Goal: Task Accomplishment & Management: Manage account settings

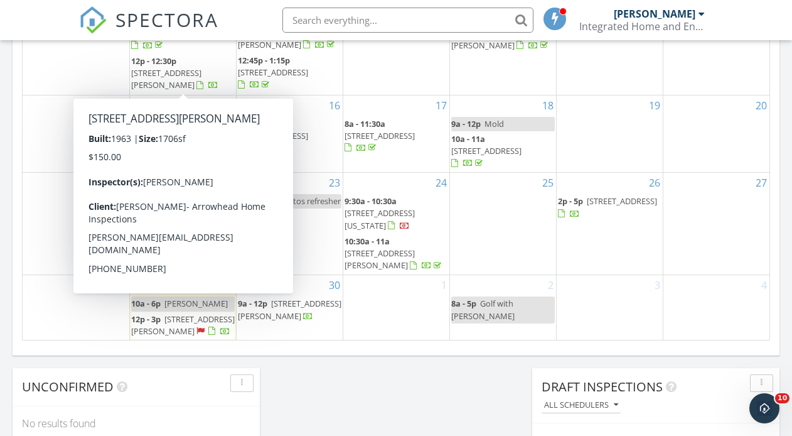
scroll to position [930, 0]
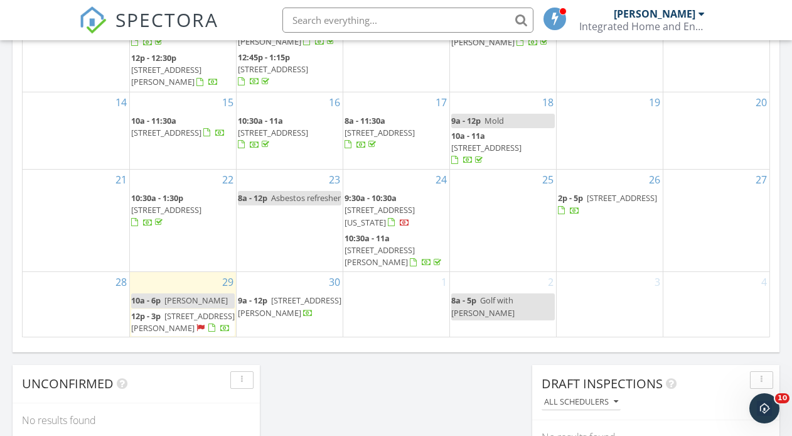
click at [587, 203] on span "7323 S Norfolk St, Aurora 80016" at bounding box center [622, 197] width 70 height 11
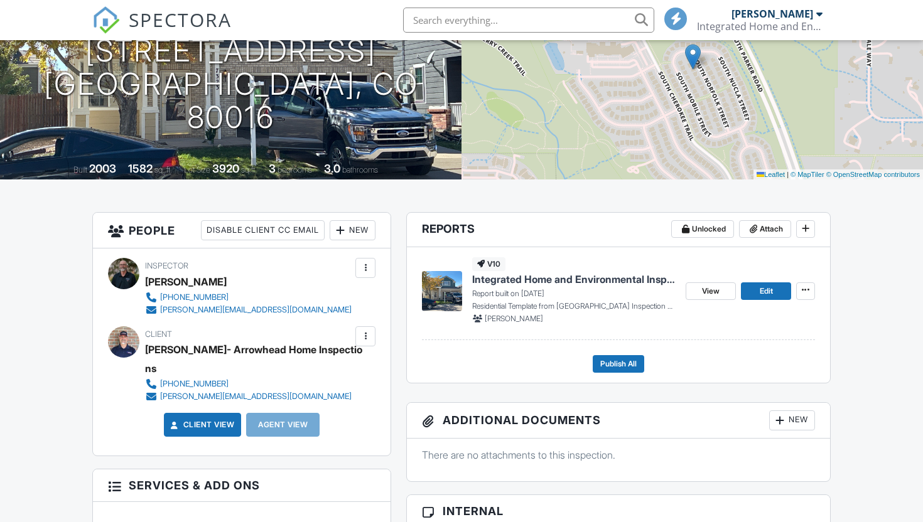
scroll to position [161, 0]
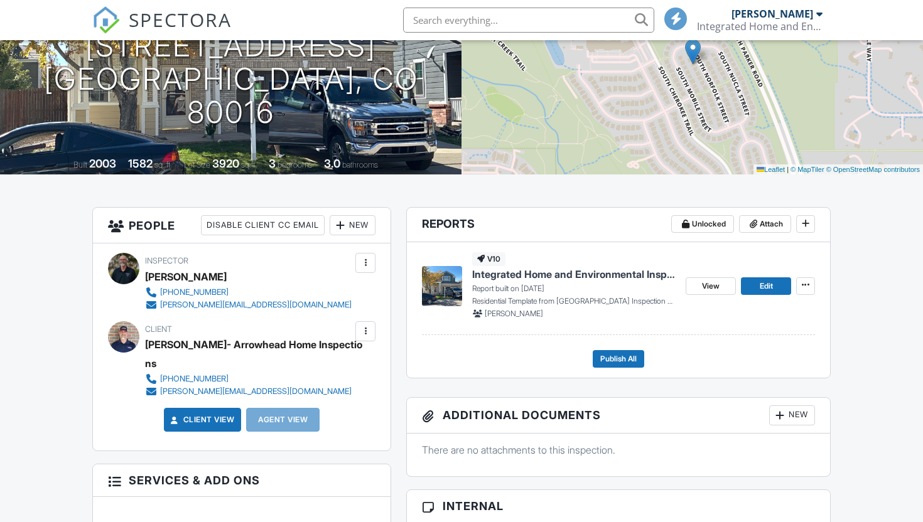
click at [567, 276] on span "Integrated Home and Environmental Inspections, LLC" at bounding box center [573, 274] width 203 height 14
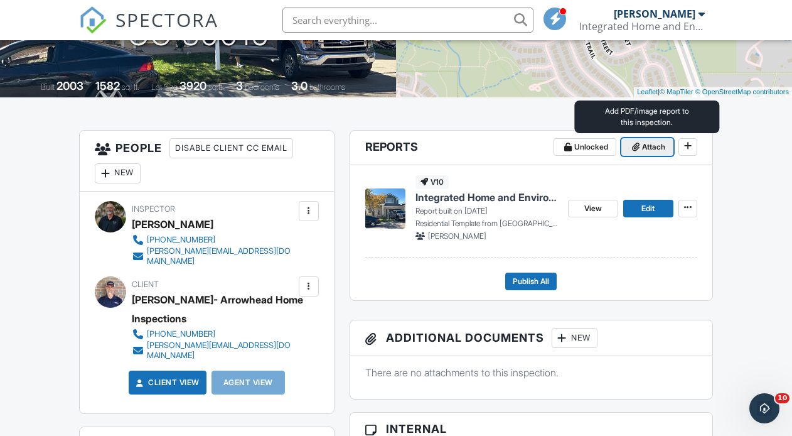
click at [655, 150] on span "Attach" at bounding box center [653, 147] width 23 height 13
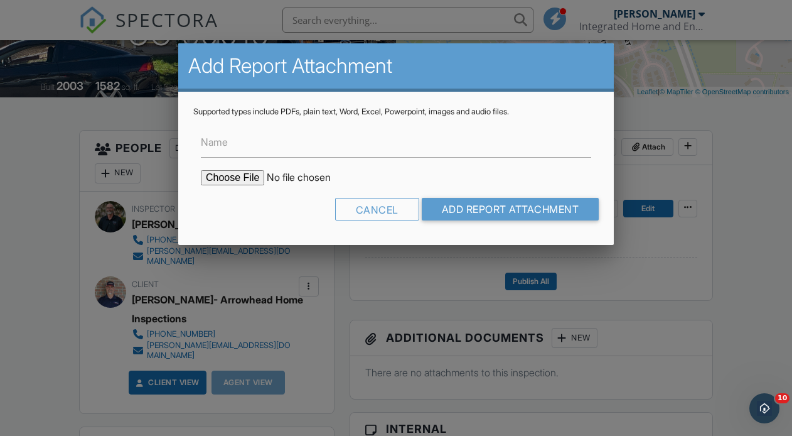
click at [232, 179] on input "file" at bounding box center [307, 177] width 213 height 15
type input "C:\fakepath\7323-S-Norfolk-St_RadonReport_56dd74fe-10b4-4cd8-ba02-583811242b41.…"
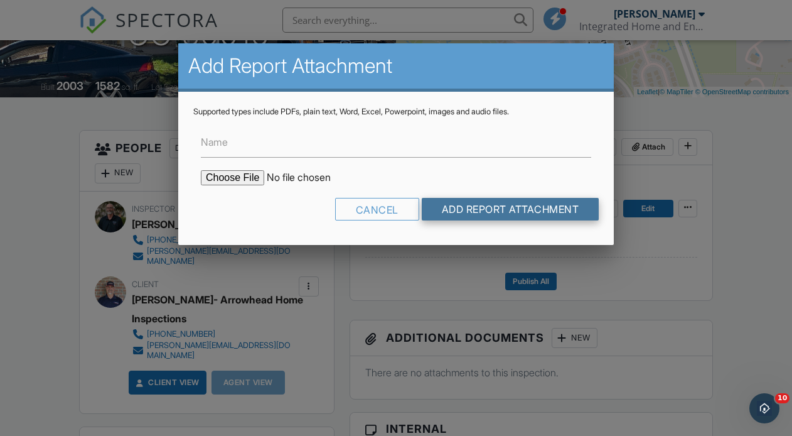
click at [497, 210] on input "Add Report Attachment" at bounding box center [511, 209] width 178 height 23
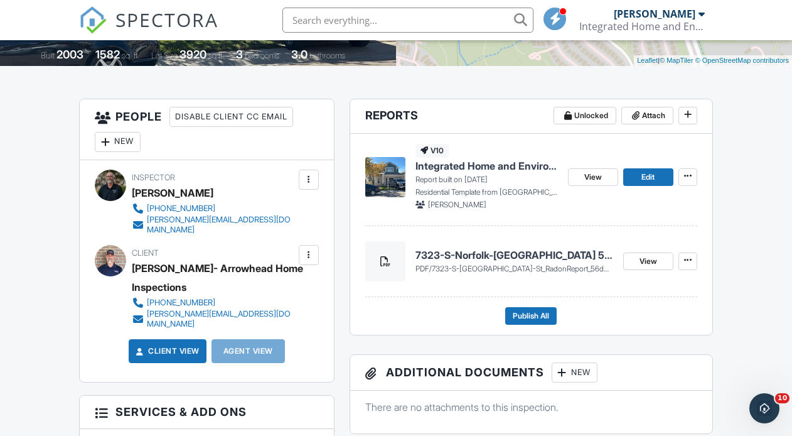
scroll to position [284, 0]
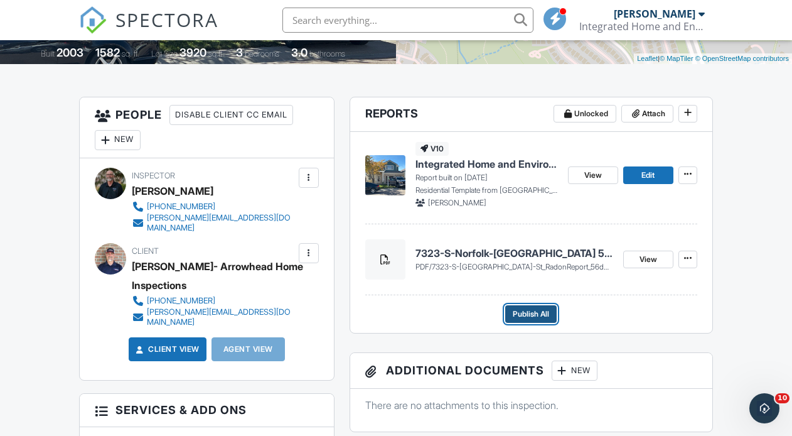
click at [531, 315] on span "Publish All" at bounding box center [531, 314] width 36 height 13
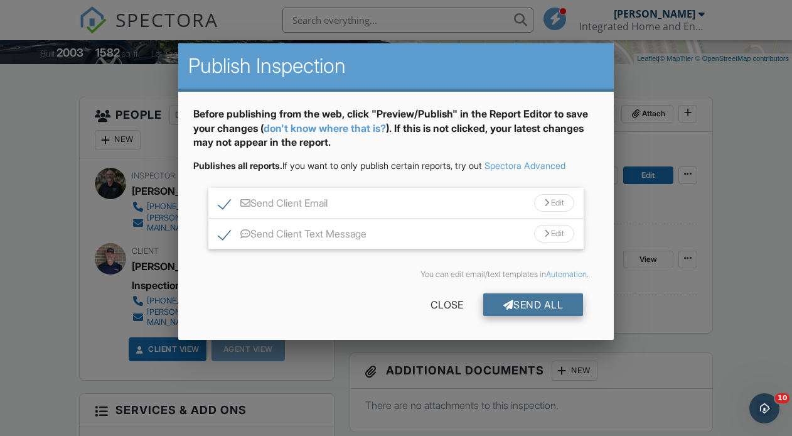
click at [531, 305] on div "Send All" at bounding box center [533, 304] width 100 height 23
